Goal: Find contact information: Find contact information

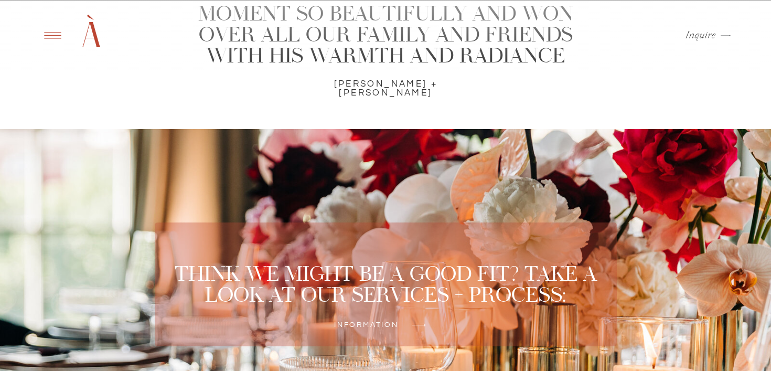
scroll to position [3025, 0]
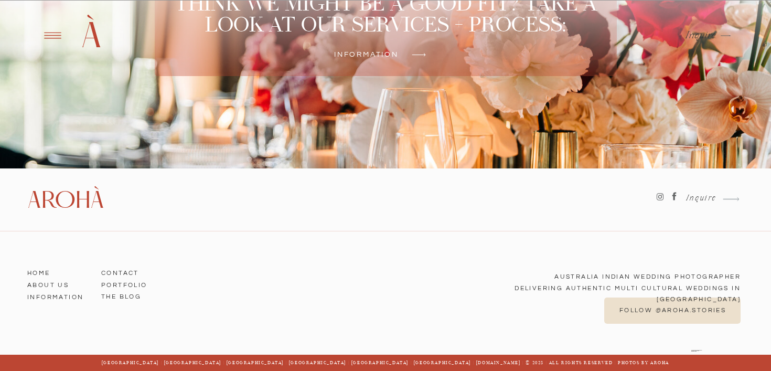
click at [110, 270] on h3 "Contact" at bounding box center [131, 270] width 60 height 9
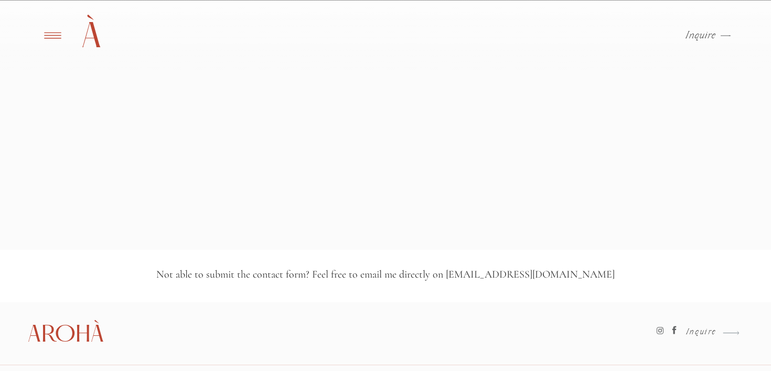
scroll to position [1299, 0]
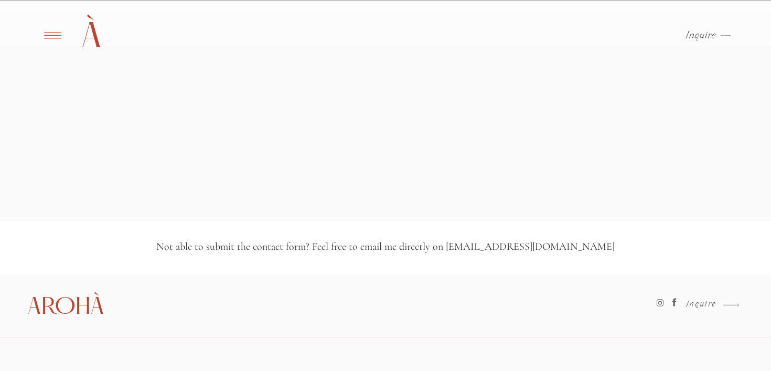
click at [518, 249] on h3 "Not able to submit the contact form? Feel free to email me directly on [EMAIL_A…" at bounding box center [386, 248] width 552 height 14
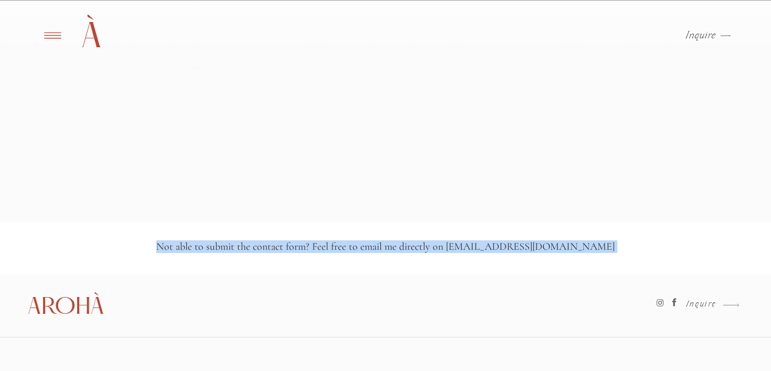
click at [518, 249] on h3 "Not able to submit the contact form? Feel free to email me directly on [EMAIL_A…" at bounding box center [386, 248] width 552 height 14
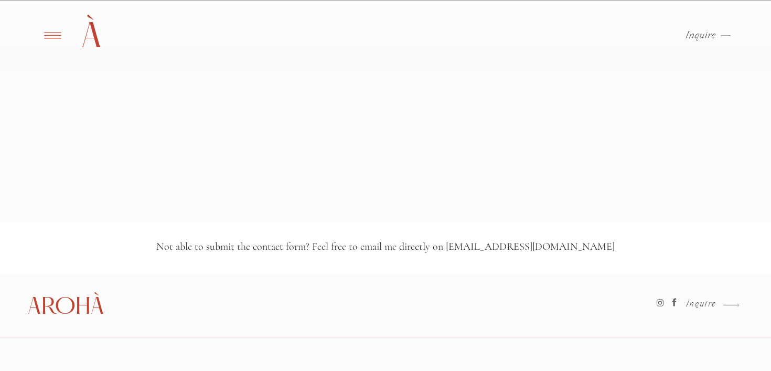
click at [549, 245] on h3 "Not able to submit the contact form? Feel free to email me directly on [EMAIL_A…" at bounding box center [386, 248] width 552 height 14
drag, startPoint x: 573, startPoint y: 249, endPoint x: 491, endPoint y: 245, distance: 81.9
click at [491, 245] on h3 "Not able to submit the contact form? Feel free to email me directly on [EMAIL_A…" at bounding box center [386, 248] width 552 height 14
copy h3 "[EMAIL_ADDRESS][DOMAIN_NAME]"
click at [56, 36] on icon at bounding box center [53, 35] width 26 height 25
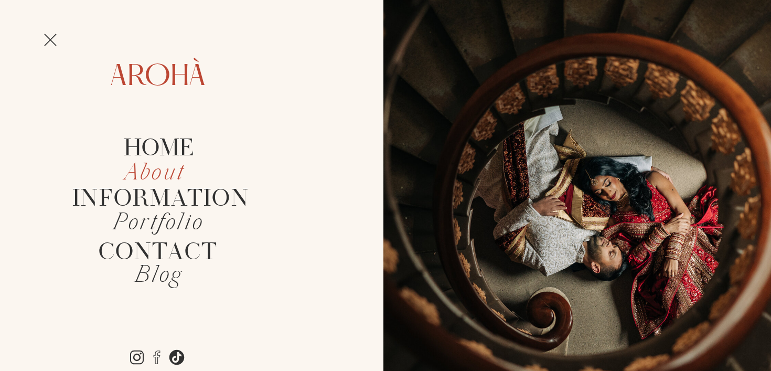
click at [144, 168] on icon "About" at bounding box center [155, 173] width 60 height 31
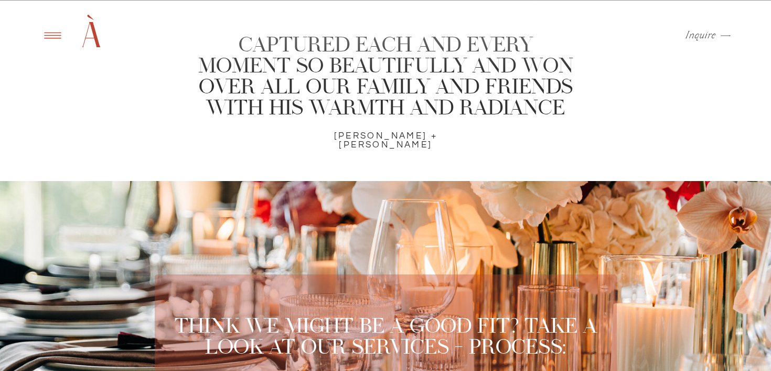
scroll to position [3025, 0]
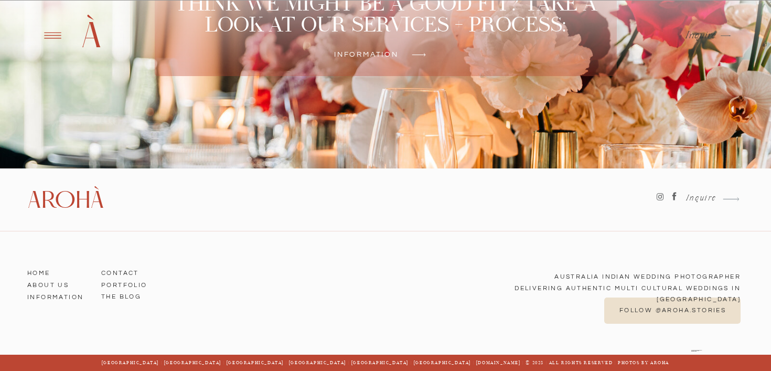
click at [111, 283] on h3 "Portfolio" at bounding box center [131, 282] width 60 height 9
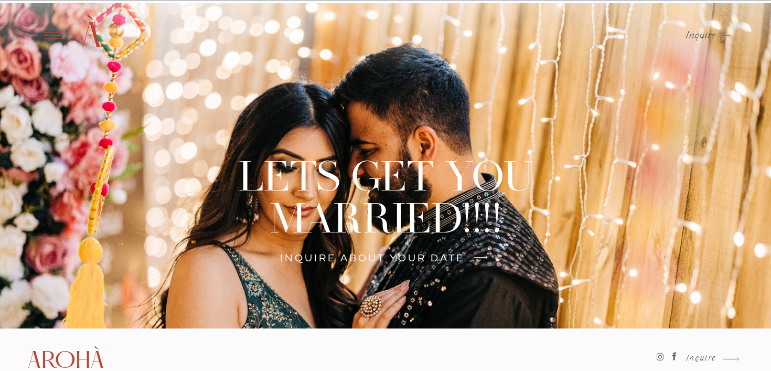
scroll to position [2320, 0]
